Goal: Information Seeking & Learning: Learn about a topic

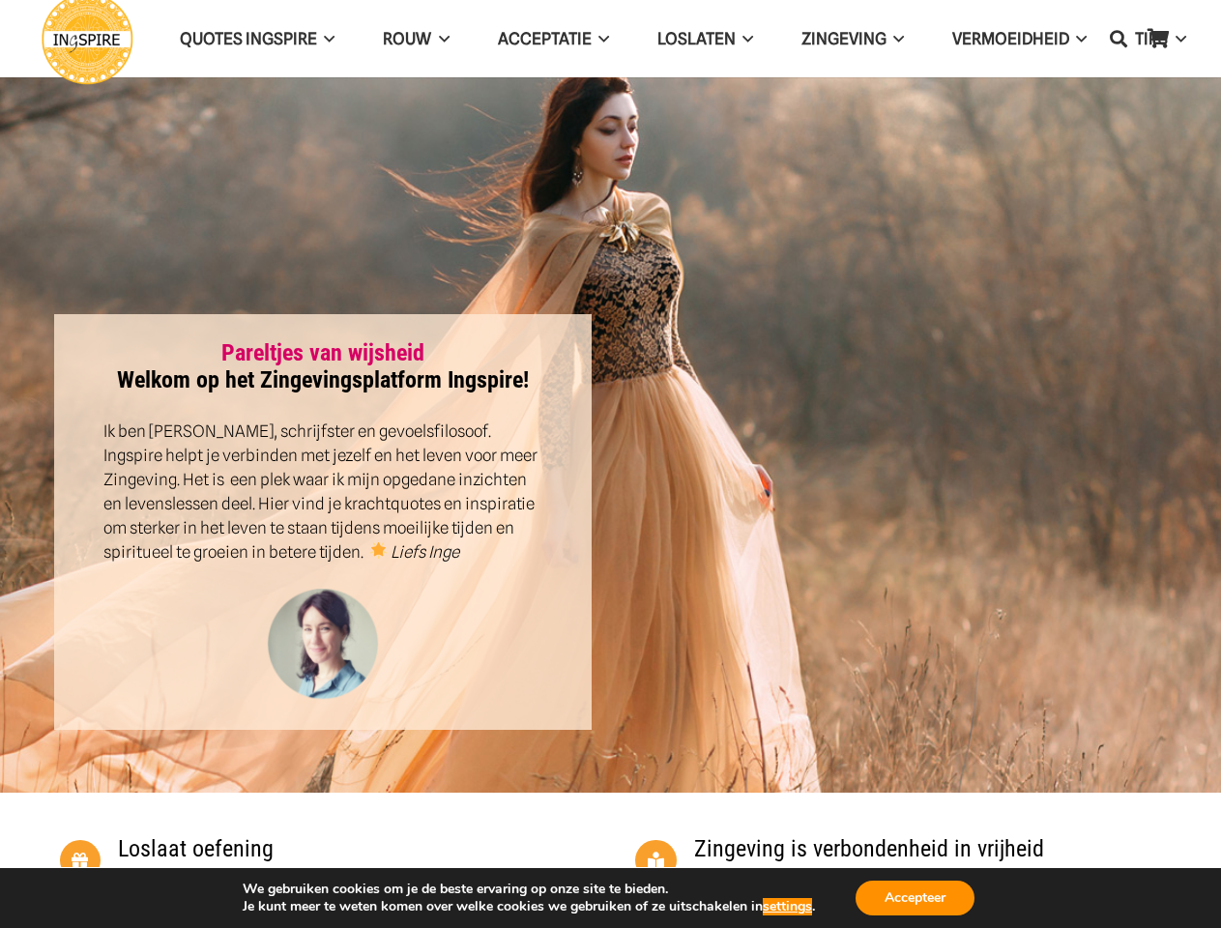
click at [611, 464] on div at bounding box center [899, 522] width 576 height 416
click at [1119, 39] on icon "Zoeken" at bounding box center [1118, 39] width 17 height 48
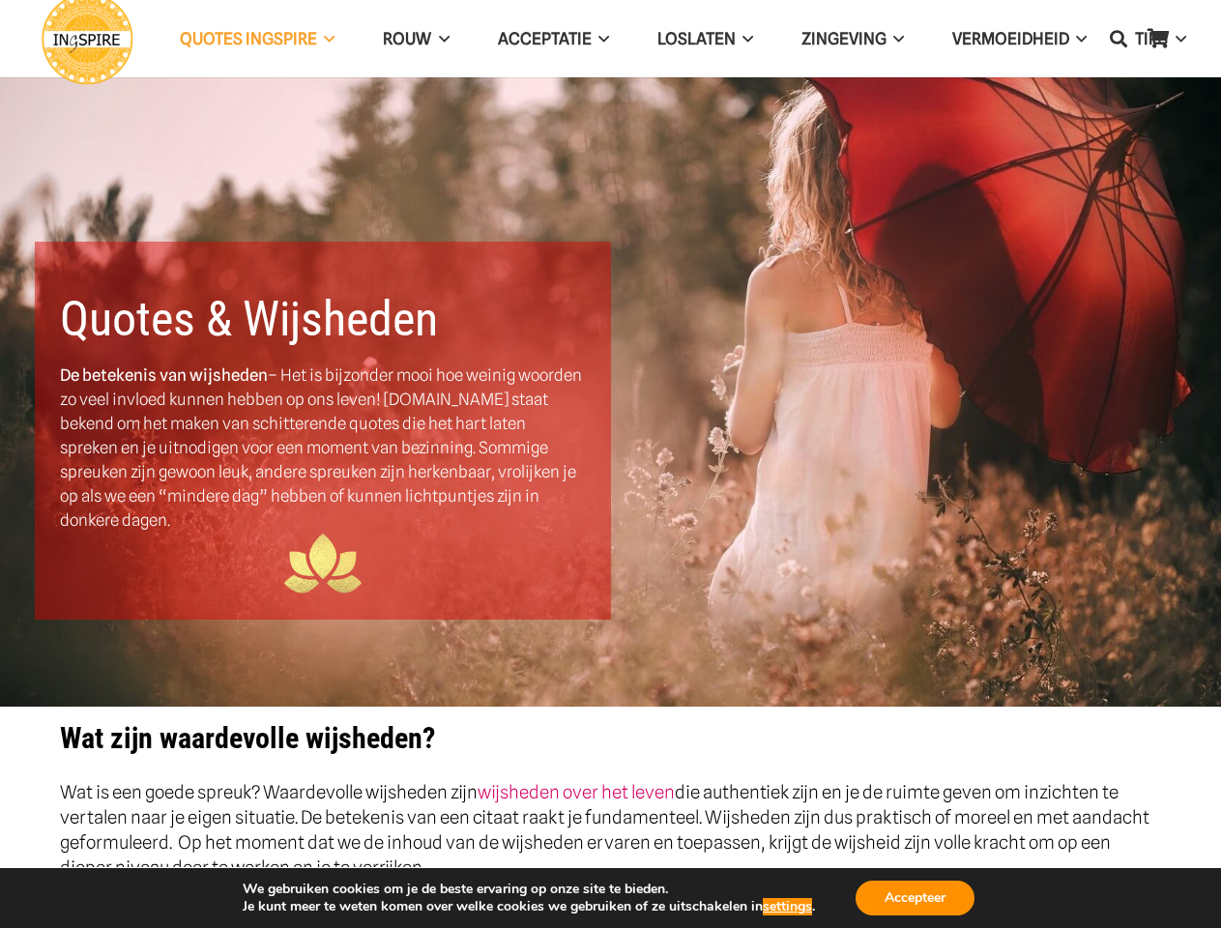
click at [610, 464] on div "Quotes & Wijsheden De betekenis van wijsheden – Het is bijzonder mooi hoe weini…" at bounding box center [323, 431] width 576 height 378
click at [1119, 39] on icon "Zoeken" at bounding box center [1118, 39] width 17 height 48
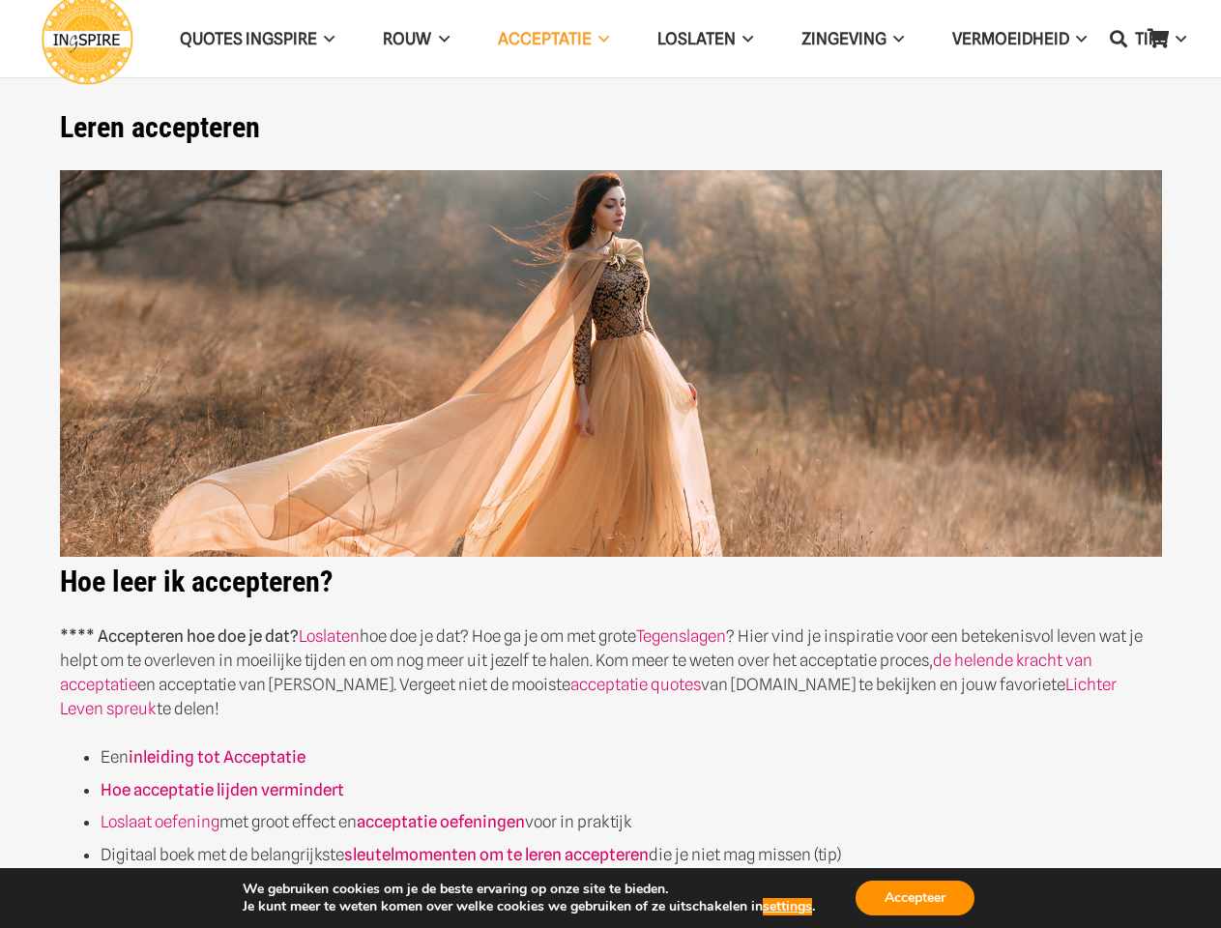
click at [610, 464] on img at bounding box center [611, 364] width 1102 height 388
click at [1119, 39] on icon "Zoeken" at bounding box center [1118, 39] width 17 height 48
